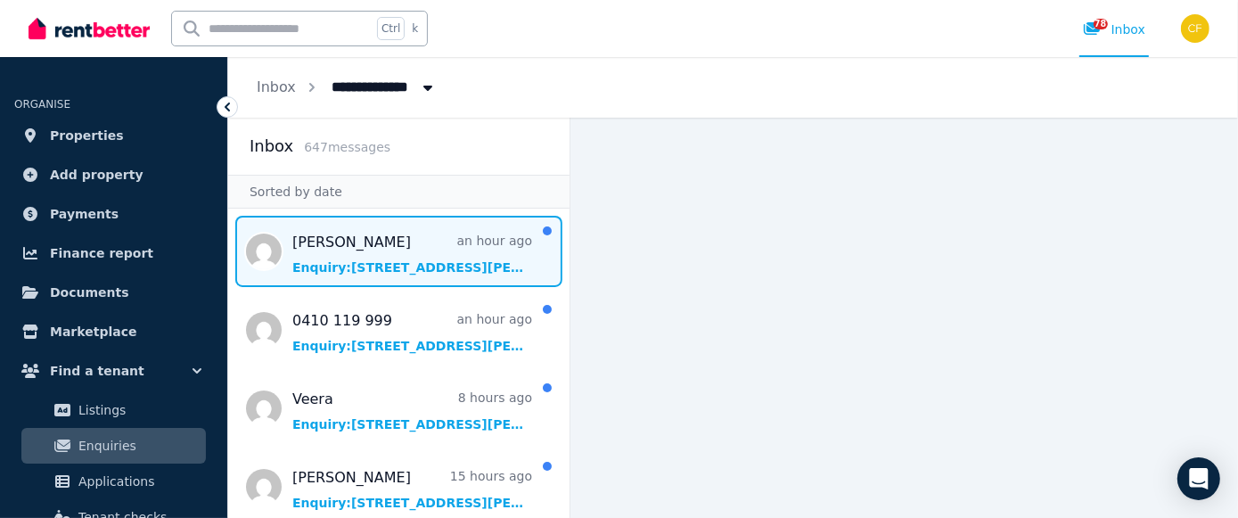
click at [387, 262] on span "Message list" at bounding box center [398, 251] width 341 height 71
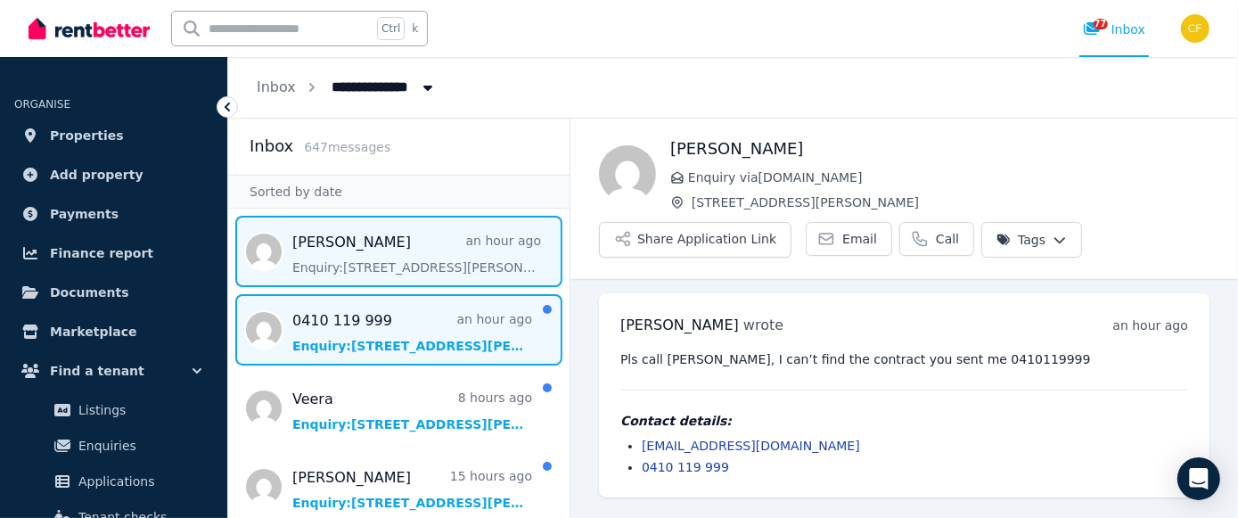
click at [391, 335] on span "Message list" at bounding box center [398, 329] width 341 height 71
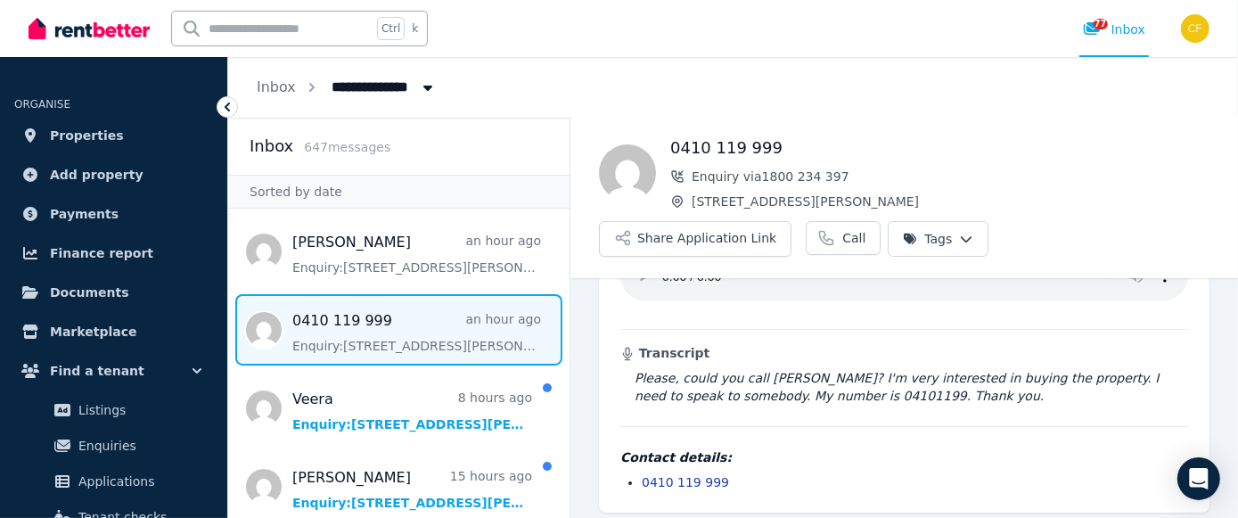
scroll to position [121, 0]
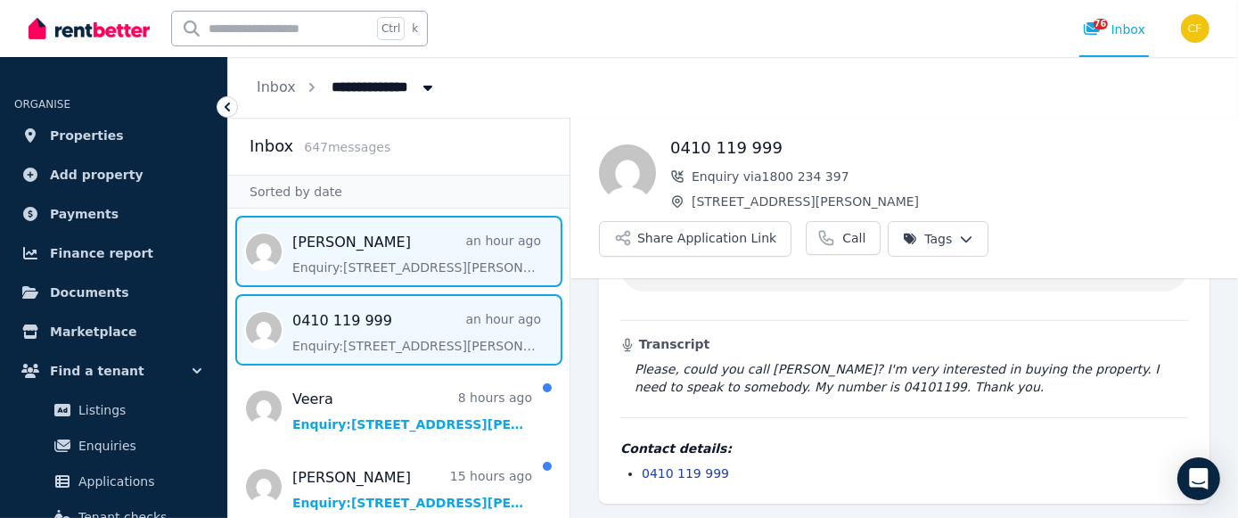
click at [436, 251] on span "Message list" at bounding box center [398, 251] width 341 height 71
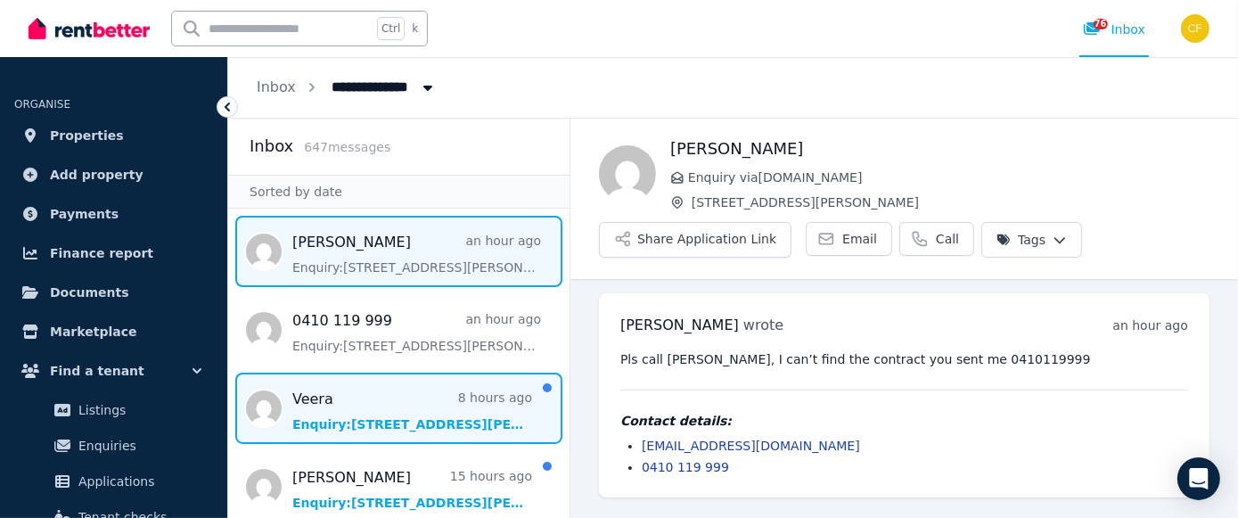
click at [408, 418] on span "Message list" at bounding box center [398, 407] width 341 height 71
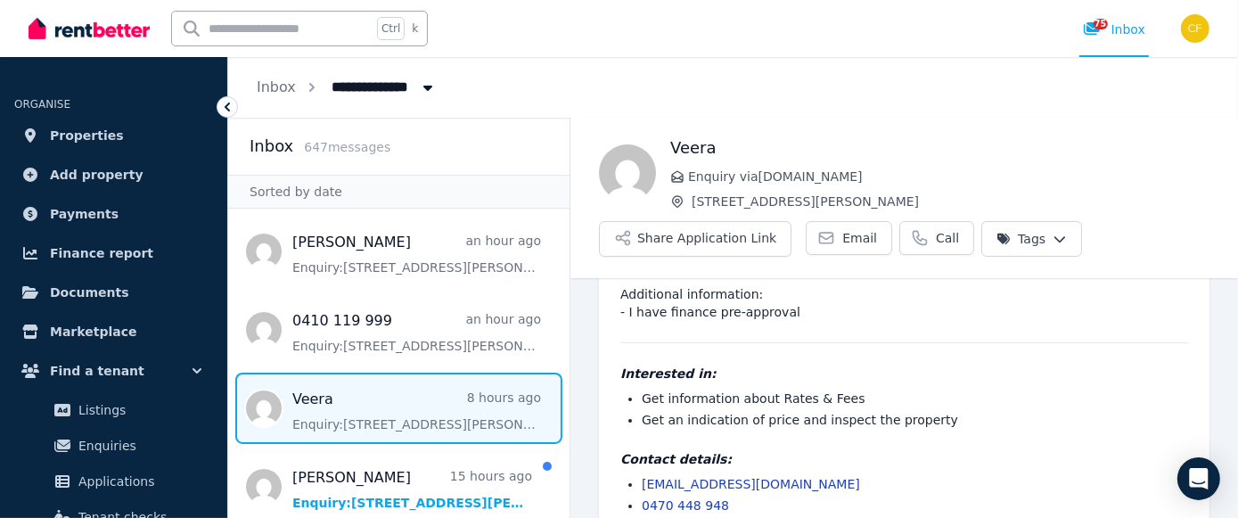
scroll to position [138, 0]
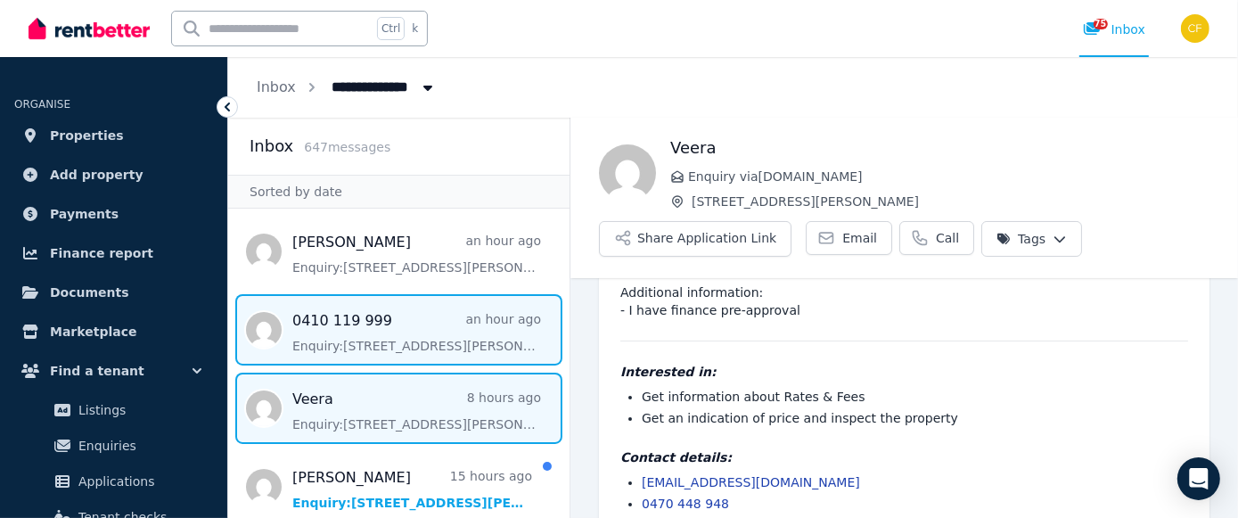
click at [380, 330] on span "Message list" at bounding box center [398, 329] width 341 height 71
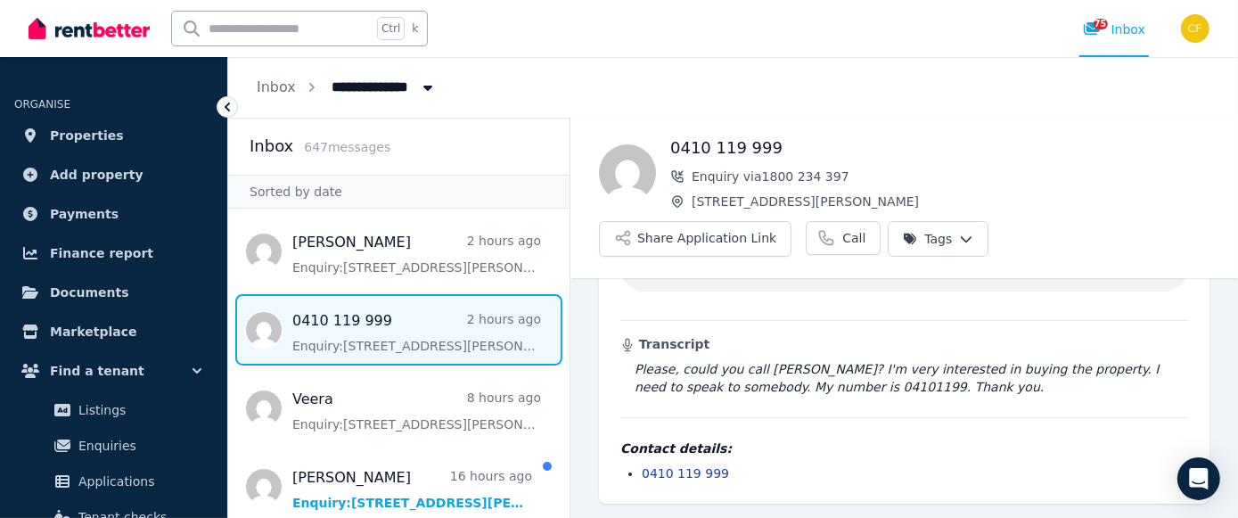
scroll to position [121, 0]
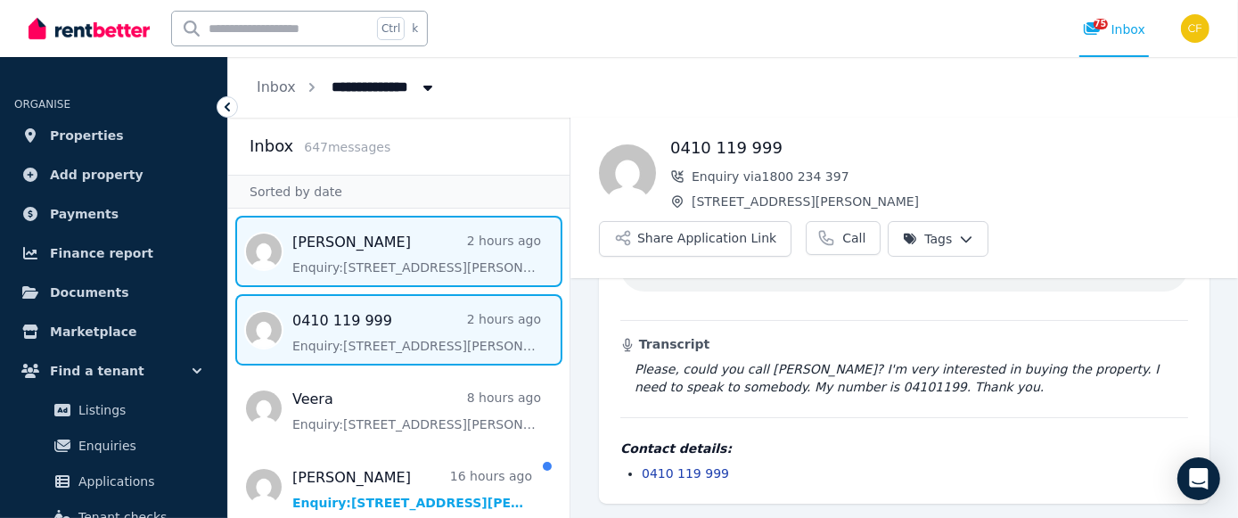
click at [363, 260] on span "Message list" at bounding box center [398, 251] width 341 height 71
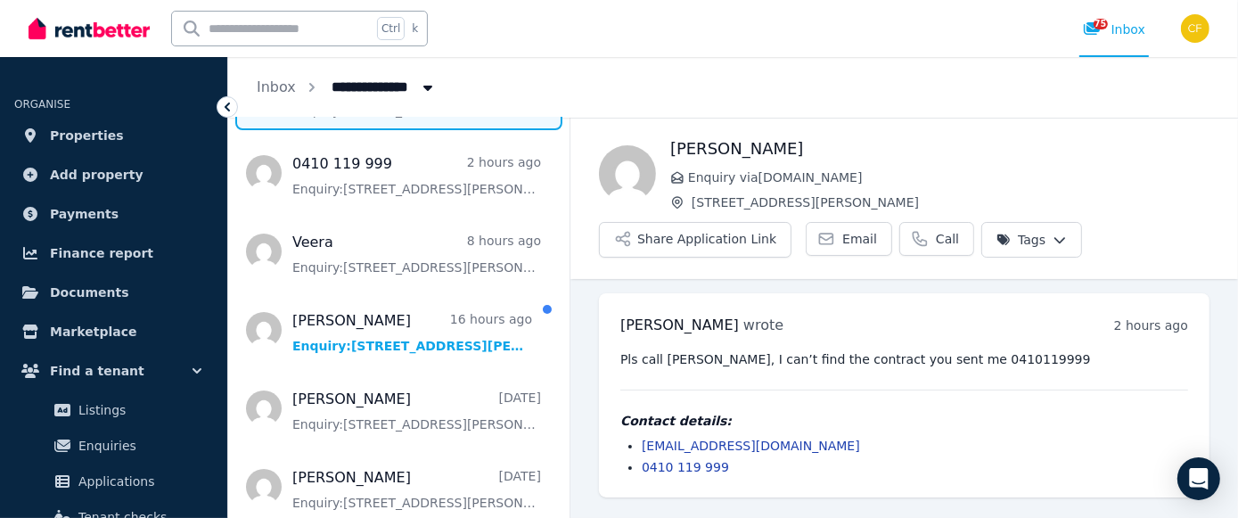
scroll to position [158, 0]
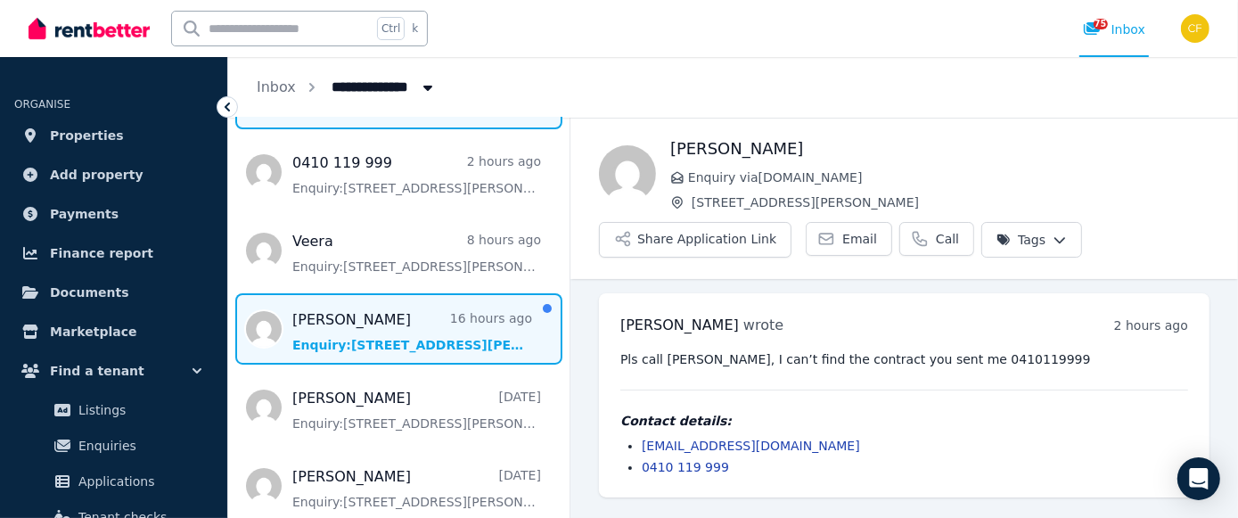
click at [347, 339] on span "Message list" at bounding box center [398, 328] width 341 height 71
